Goal: Transaction & Acquisition: Download file/media

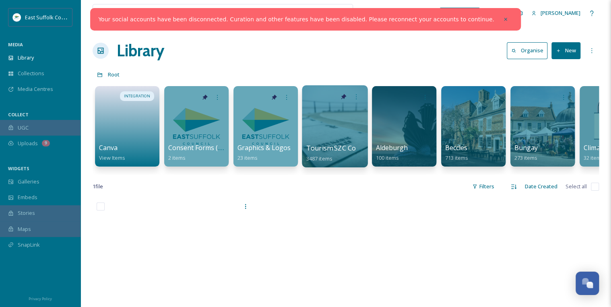
click at [329, 130] on div at bounding box center [335, 126] width 66 height 82
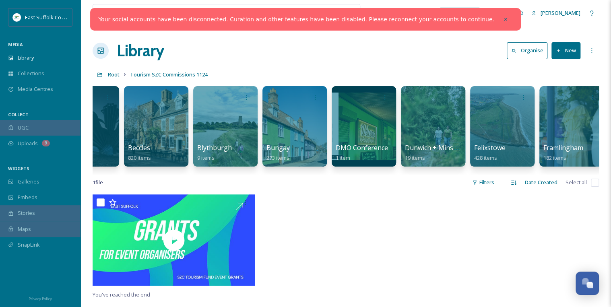
scroll to position [0, 467]
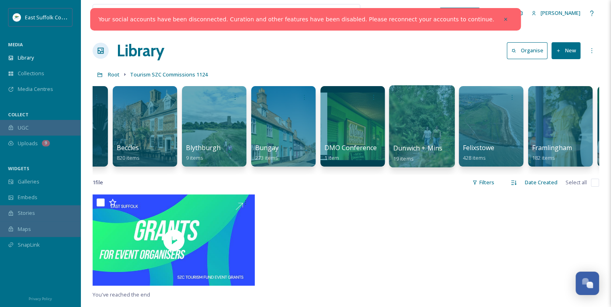
click at [425, 132] on div at bounding box center [422, 126] width 66 height 82
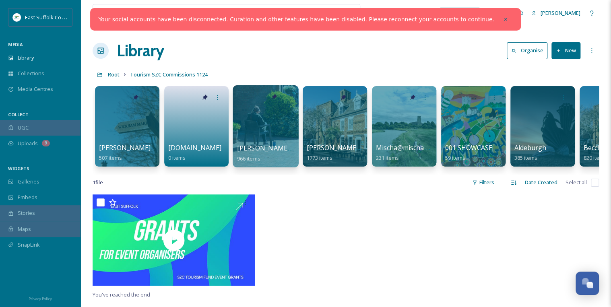
click at [259, 121] on div at bounding box center [265, 126] width 66 height 82
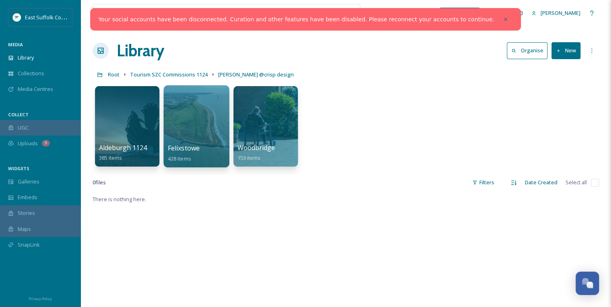
click at [220, 122] on div at bounding box center [196, 126] width 66 height 82
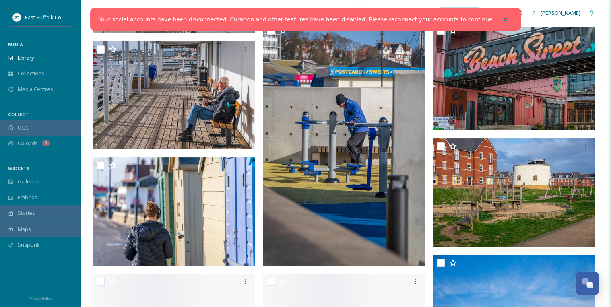
scroll to position [4280, 0]
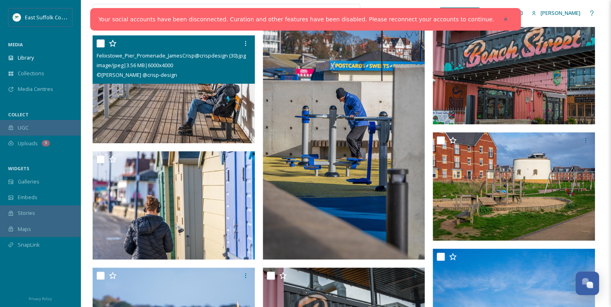
click at [220, 103] on img at bounding box center [174, 89] width 162 height 108
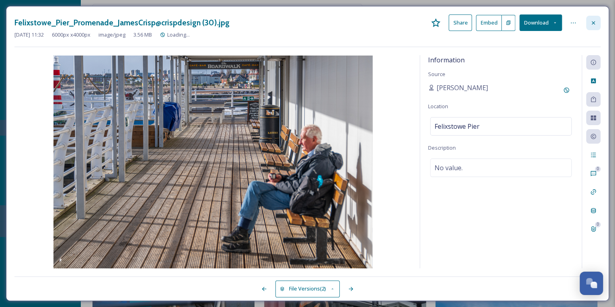
click at [592, 22] on icon at bounding box center [593, 23] width 6 height 6
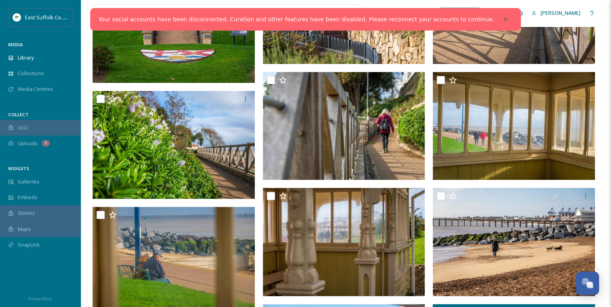
scroll to position [3502, 0]
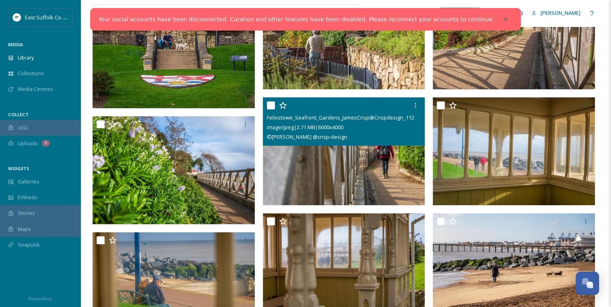
click at [376, 171] on img at bounding box center [344, 151] width 162 height 108
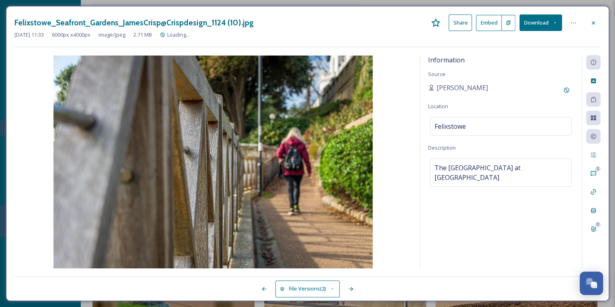
click at [549, 24] on button "Download" at bounding box center [541, 22] width 43 height 16
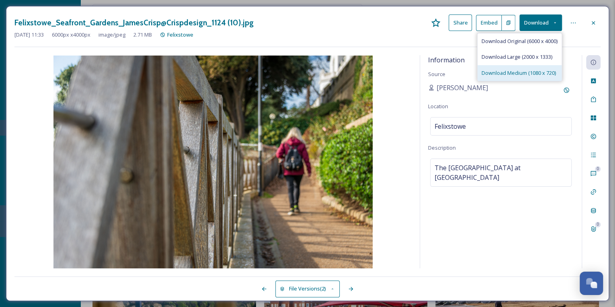
click at [529, 70] on span "Download Medium (1080 x 720)" at bounding box center [519, 73] width 74 height 8
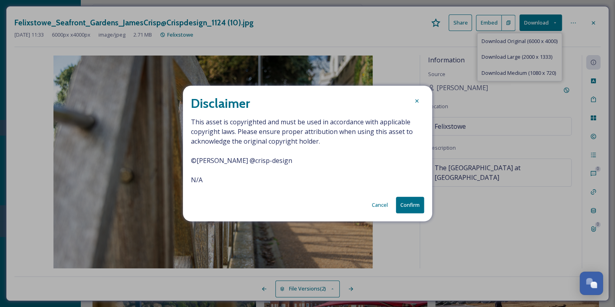
click at [414, 208] on button "Confirm" at bounding box center [410, 205] width 28 height 16
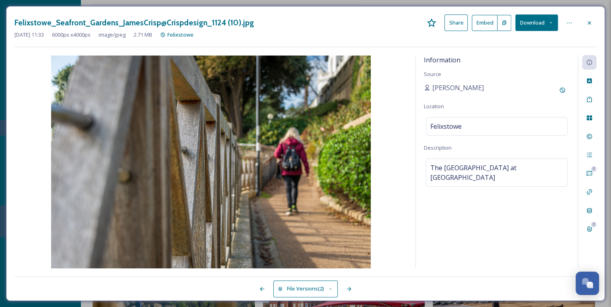
click at [386, 2] on div "Felixstowe_Seafront_Gardens_JamesCrisp@Crispdesign_1124 (10).jpg Share Embed Do…" at bounding box center [305, 153] width 611 height 307
click at [587, 23] on icon at bounding box center [589, 23] width 6 height 6
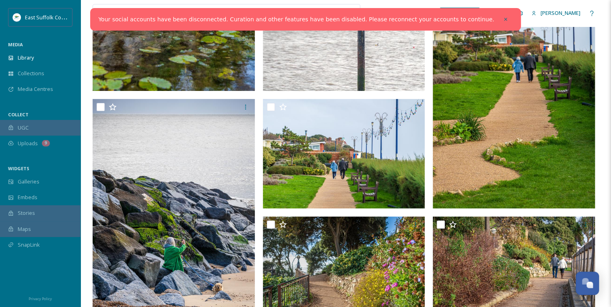
scroll to position [3019, 0]
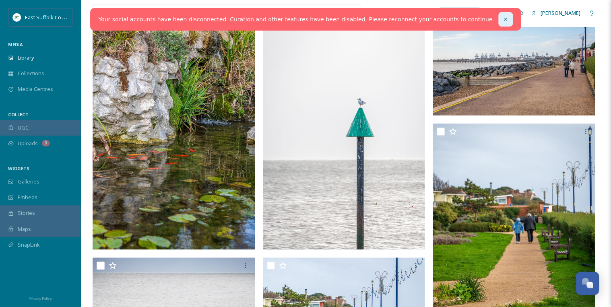
click at [502, 18] on icon at bounding box center [505, 19] width 6 height 6
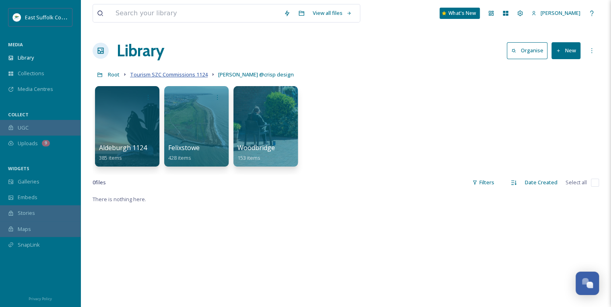
click at [189, 74] on span "Tourism SZC Commissions 1124" at bounding box center [169, 74] width 78 height 7
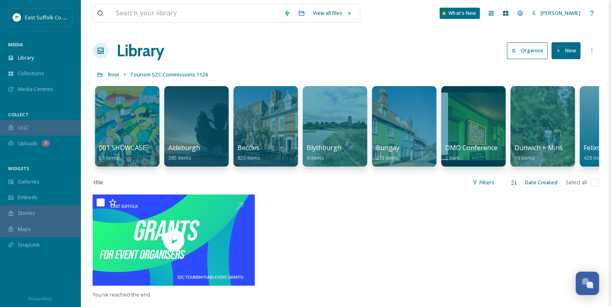
scroll to position [0, 350]
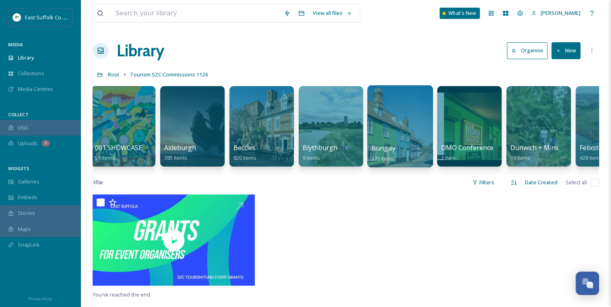
click at [394, 127] on div at bounding box center [400, 126] width 66 height 82
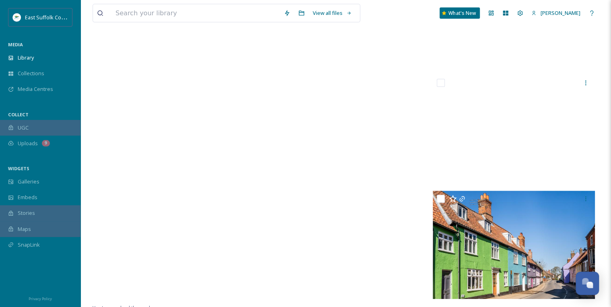
scroll to position [11600, 0]
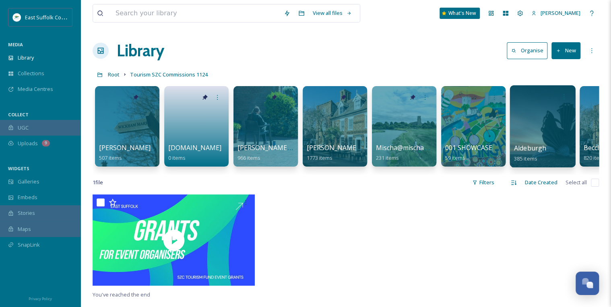
click at [543, 140] on div at bounding box center [542, 126] width 66 height 82
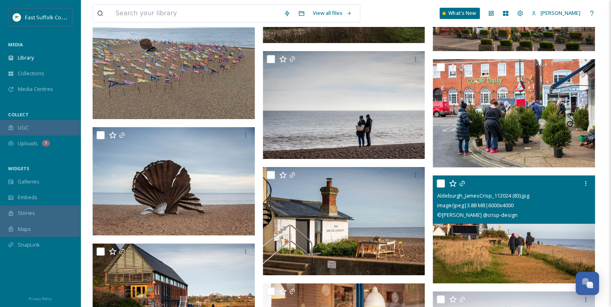
scroll to position [15608, 0]
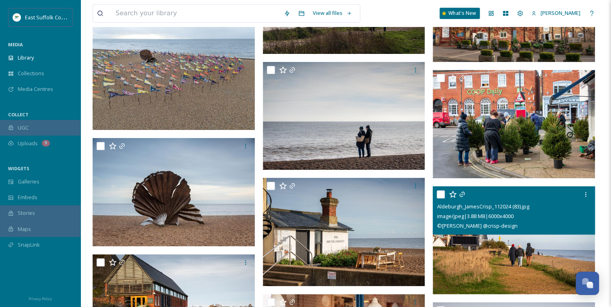
drag, startPoint x: 515, startPoint y: 248, endPoint x: 478, endPoint y: 256, distance: 37.5
click at [478, 256] on img at bounding box center [513, 240] width 162 height 108
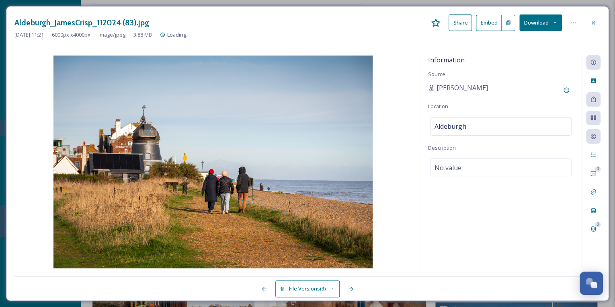
click at [533, 23] on button "Download" at bounding box center [541, 22] width 43 height 16
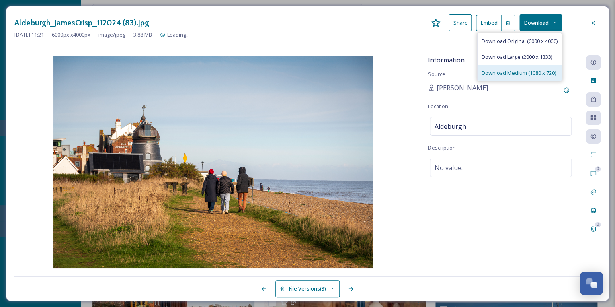
click at [521, 72] on span "Download Medium (1080 x 720)" at bounding box center [519, 73] width 74 height 8
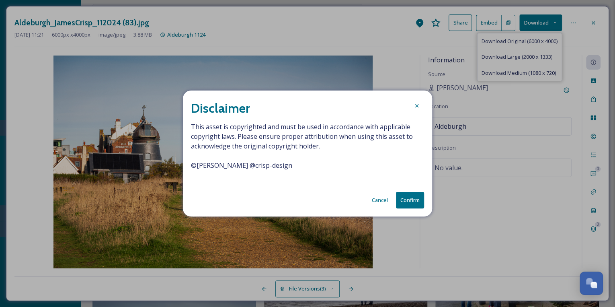
click at [411, 201] on button "Confirm" at bounding box center [410, 200] width 28 height 16
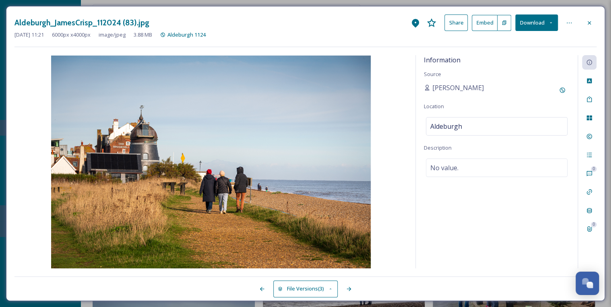
click at [602, 24] on div "Aldeburgh_JamesCrisp_112024 (83).jpg Share Embed Download [DATE] 11:21 6000 px …" at bounding box center [305, 153] width 599 height 295
click at [592, 20] on icon at bounding box center [589, 23] width 6 height 6
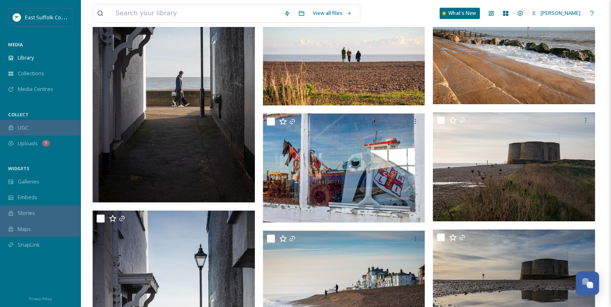
scroll to position [17088, 0]
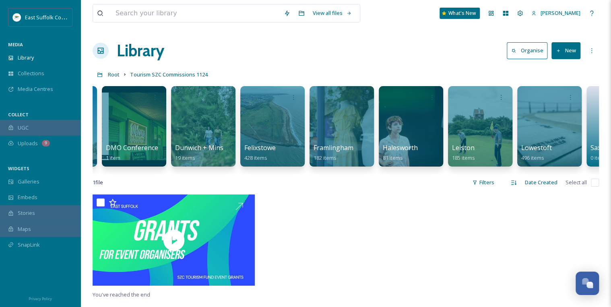
scroll to position [0, 698]
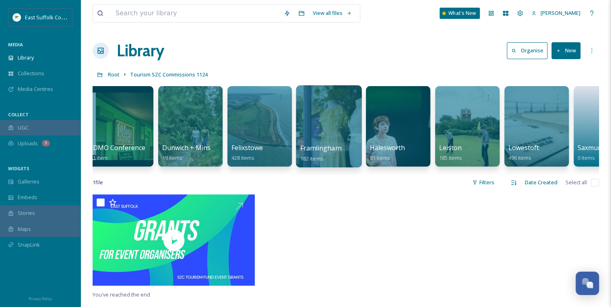
click at [339, 116] on div at bounding box center [329, 126] width 66 height 82
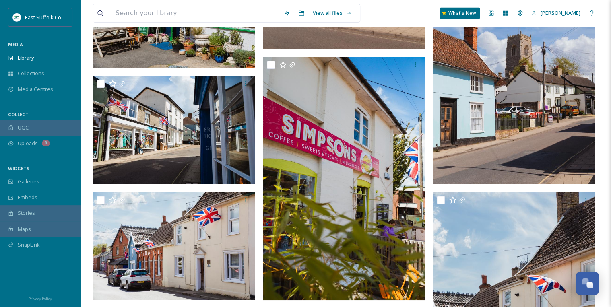
scroll to position [10183, 0]
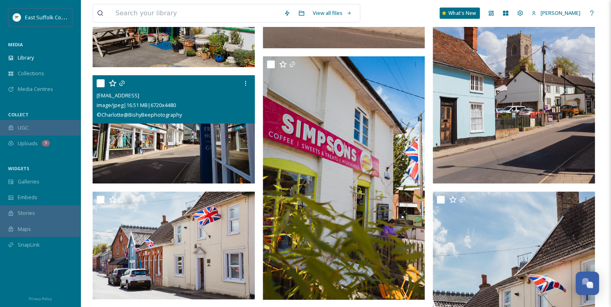
click at [173, 142] on img at bounding box center [174, 129] width 162 height 108
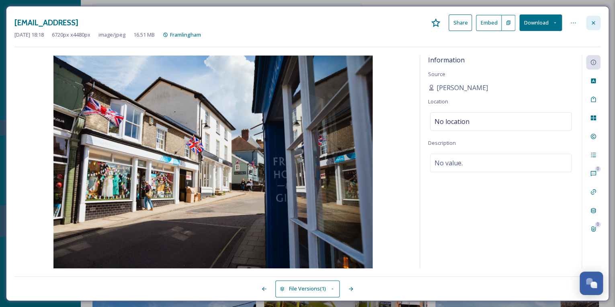
click at [594, 22] on icon at bounding box center [593, 22] width 3 height 3
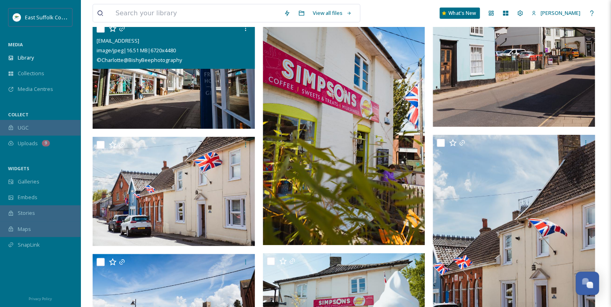
scroll to position [10280, 0]
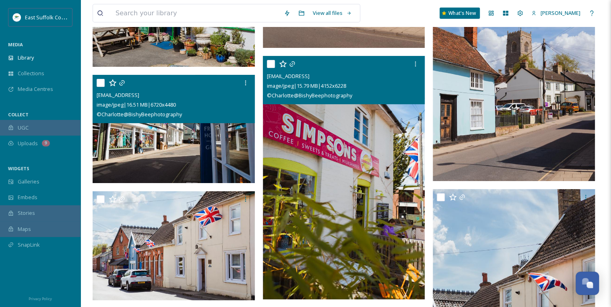
drag, startPoint x: 375, startPoint y: 148, endPoint x: 345, endPoint y: 147, distance: 30.2
click at [345, 147] on img at bounding box center [344, 177] width 162 height 243
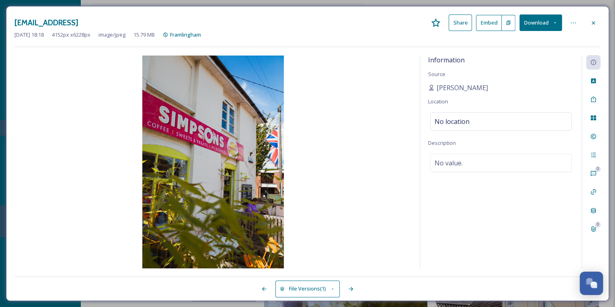
click at [544, 26] on button "Download" at bounding box center [541, 22] width 43 height 16
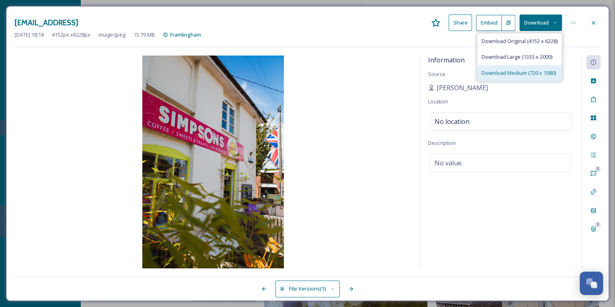
click at [526, 74] on span "Download Medium (720 x 1080)" at bounding box center [519, 73] width 74 height 8
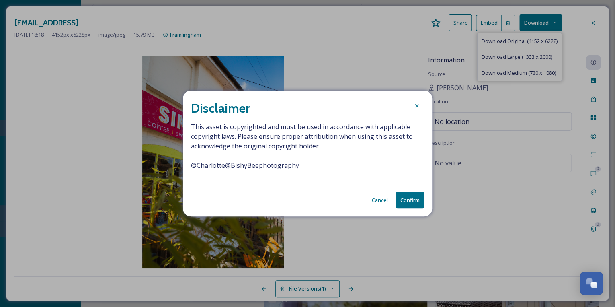
click at [257, 165] on span "This asset is copyrighted and must be used in accordance with applicable copyri…" at bounding box center [307, 151] width 233 height 58
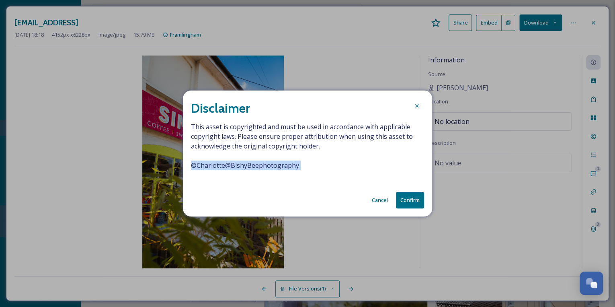
click at [257, 165] on span "This asset is copyrighted and must be used in accordance with applicable copyri…" at bounding box center [307, 151] width 233 height 58
copy span "© [PERSON_NAME]"
click at [410, 202] on button "Confirm" at bounding box center [410, 200] width 28 height 16
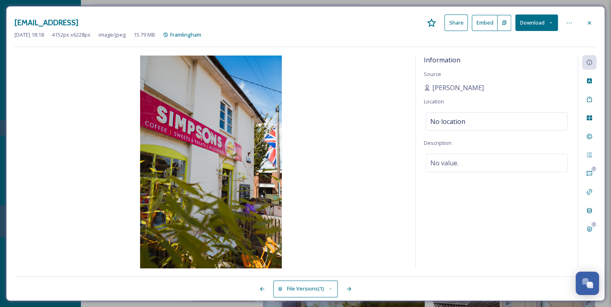
click at [328, 53] on div "[EMAIL_ADDRESS] Share Embed Download [DATE] 18:18 4152 px x 6228 px image/jpeg …" at bounding box center [305, 153] width 599 height 295
click at [589, 23] on icon at bounding box center [588, 22] width 3 height 3
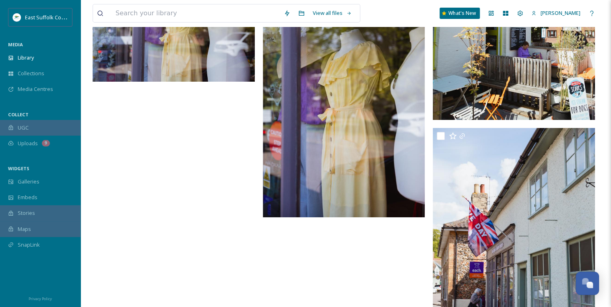
scroll to position [10698, 0]
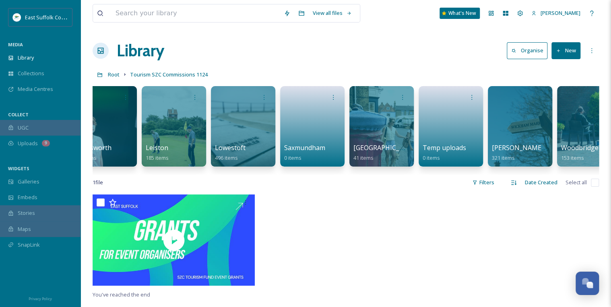
scroll to position [0, 1016]
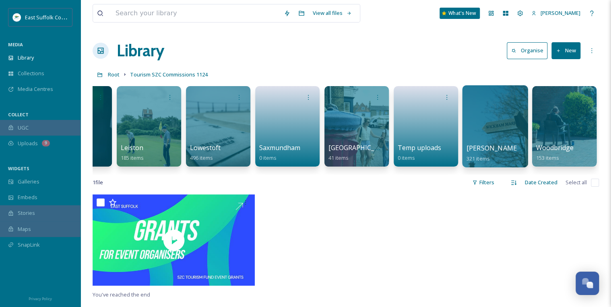
click at [496, 145] on span "[PERSON_NAME] Market" at bounding box center [504, 148] width 77 height 9
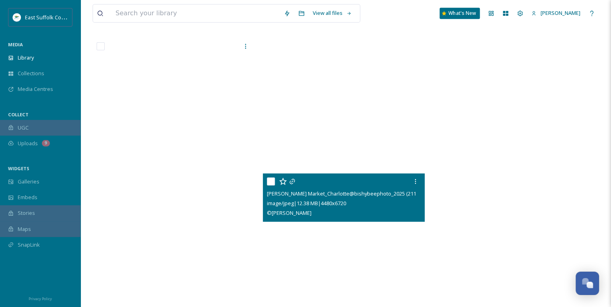
scroll to position [18851, 0]
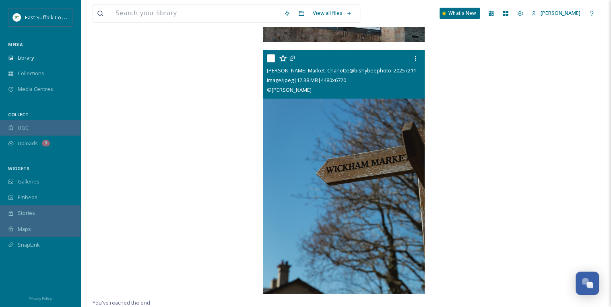
click at [354, 185] on img at bounding box center [344, 171] width 162 height 243
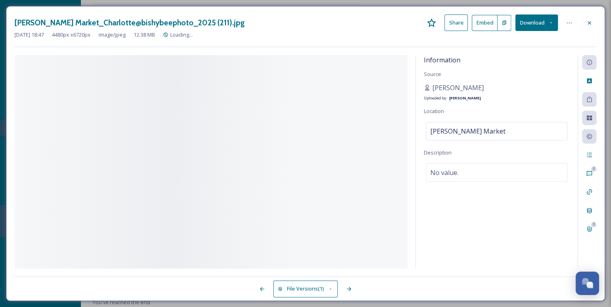
scroll to position [18600, 0]
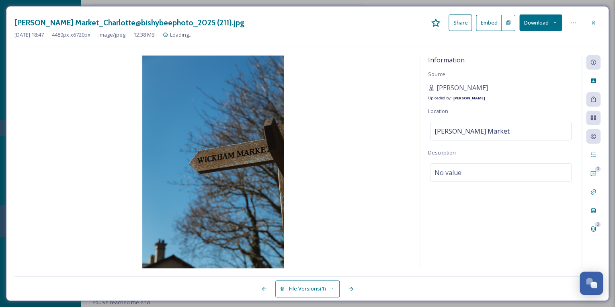
click at [530, 22] on button "Download" at bounding box center [541, 22] width 43 height 16
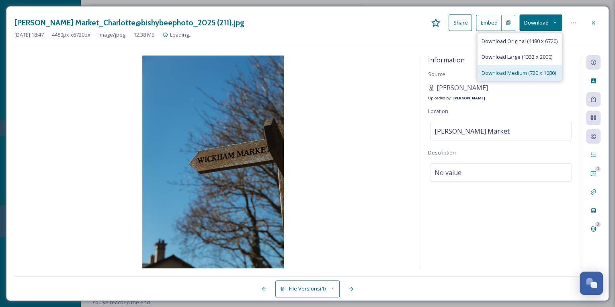
click at [510, 70] on span "Download Medium (720 x 1080)" at bounding box center [519, 73] width 74 height 8
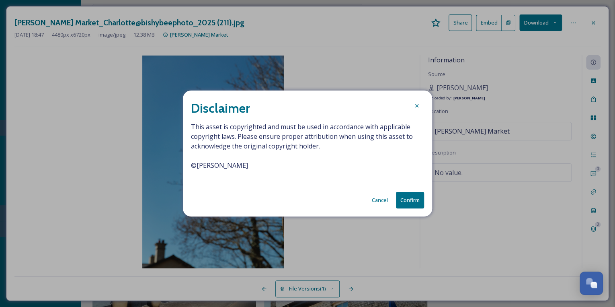
click at [400, 197] on button "Confirm" at bounding box center [410, 200] width 28 height 16
